Goal: Book appointment/travel/reservation

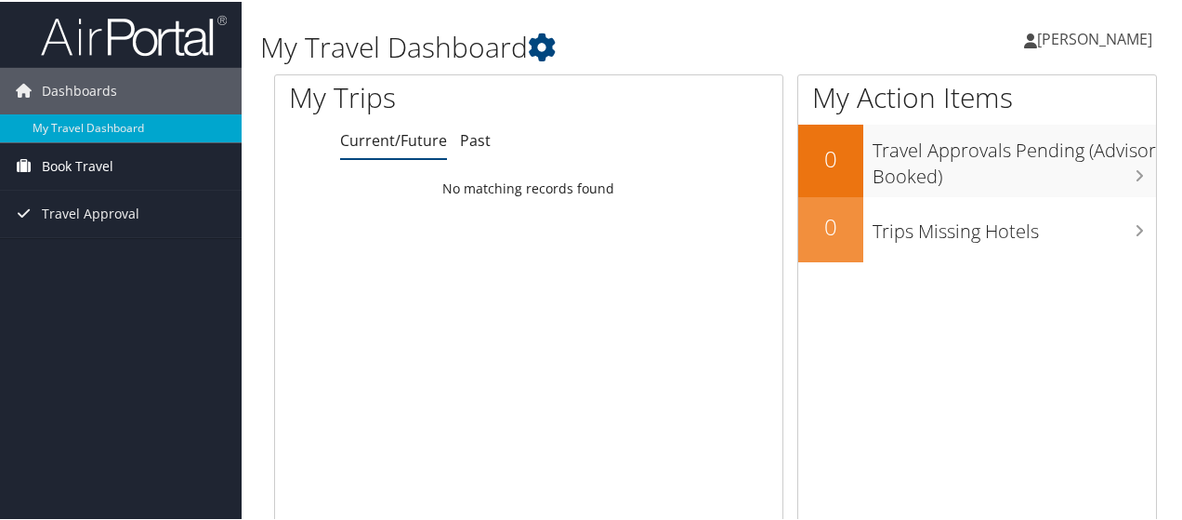
click at [74, 160] on span "Book Travel" at bounding box center [78, 164] width 72 height 46
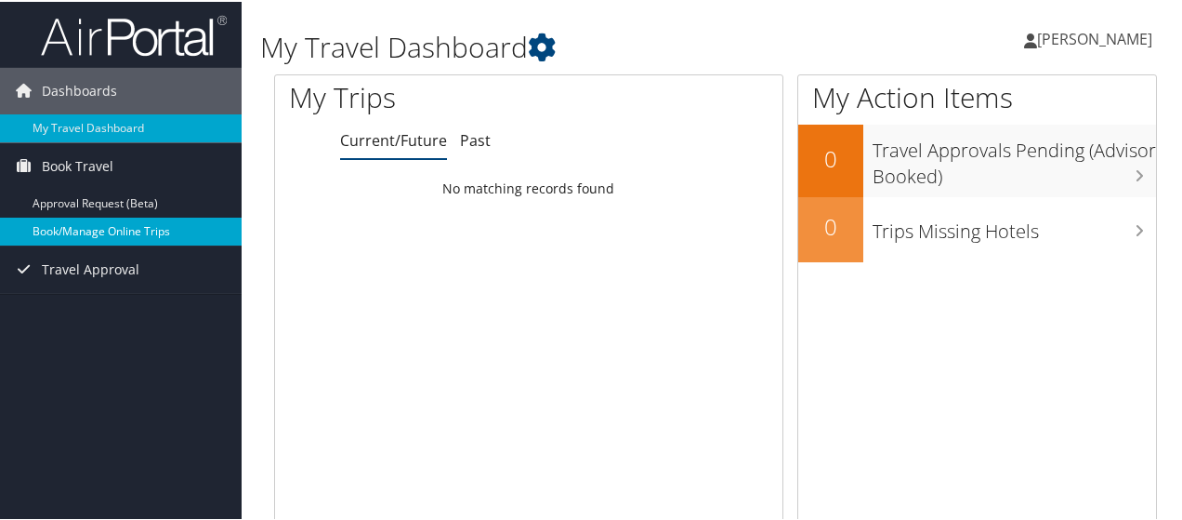
click at [72, 238] on link "Book/Manage Online Trips" at bounding box center [121, 230] width 242 height 28
